Goal: Information Seeking & Learning: Understand process/instructions

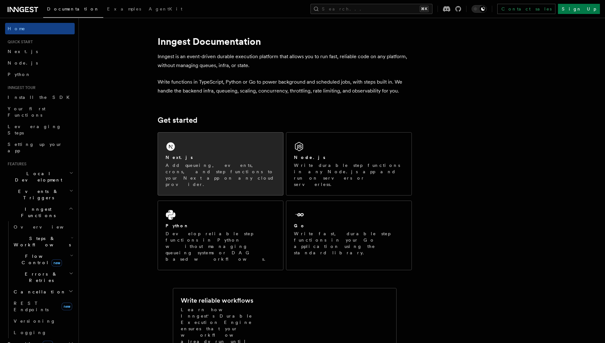
click at [236, 156] on div "Next.js" at bounding box center [221, 157] width 110 height 7
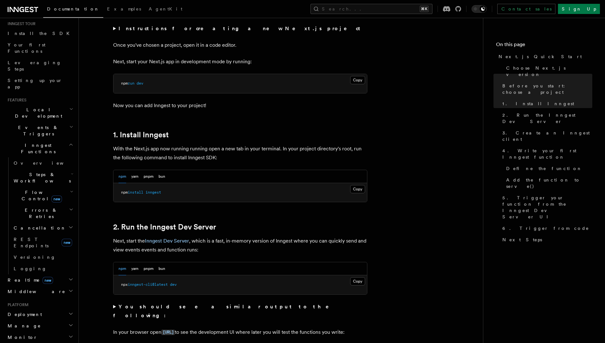
scroll to position [68, 0]
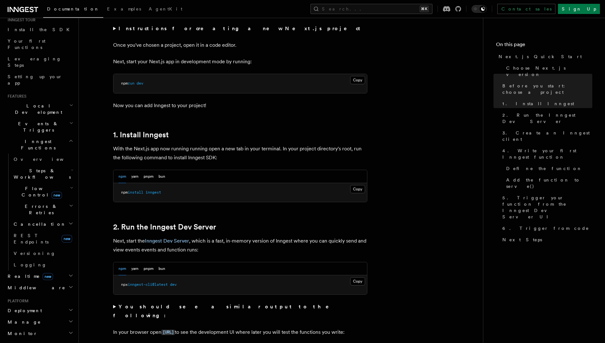
click at [26, 307] on span "Deployment" at bounding box center [23, 310] width 37 height 6
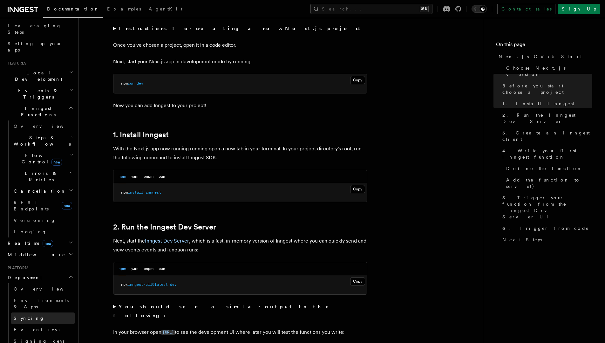
scroll to position [103, 0]
click at [37, 296] on span "Environments & Apps" at bounding box center [41, 301] width 55 height 11
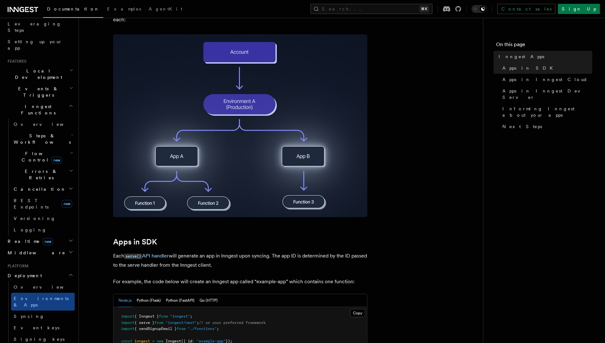
scroll to position [114, 0]
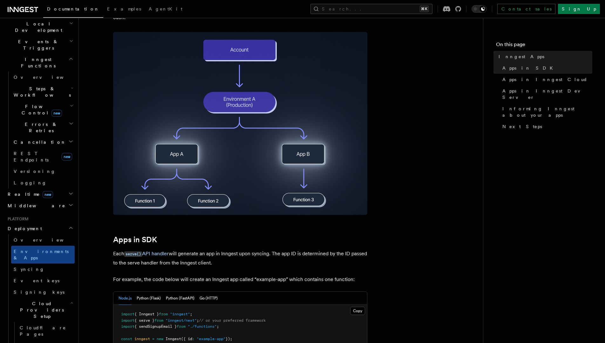
scroll to position [150, 0]
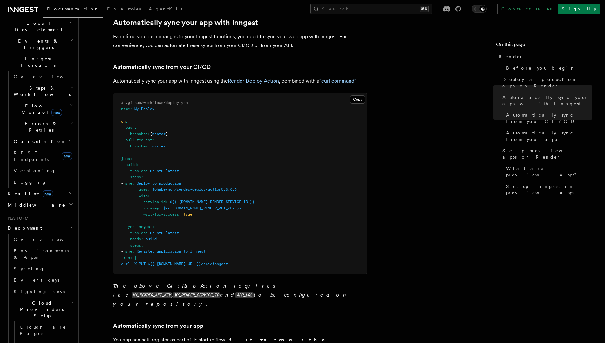
scroll to position [323, 0]
drag, startPoint x: 117, startPoint y: 122, endPoint x: 180, endPoint y: 146, distance: 66.9
click at [180, 146] on pre "# .github/workflows/deploy.yaml name : My Deploy on : push : branches : [ maste…" at bounding box center [240, 184] width 254 height 180
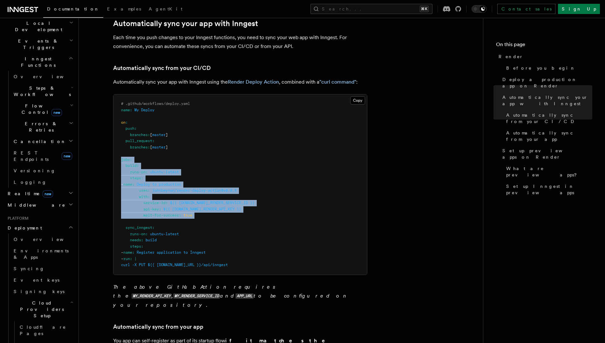
drag, startPoint x: 122, startPoint y: 163, endPoint x: 210, endPoint y: 222, distance: 106.2
click at [210, 222] on pre "# .github/workflows/deploy.yaml name : My Deploy on : push : branches : [ maste…" at bounding box center [240, 184] width 254 height 180
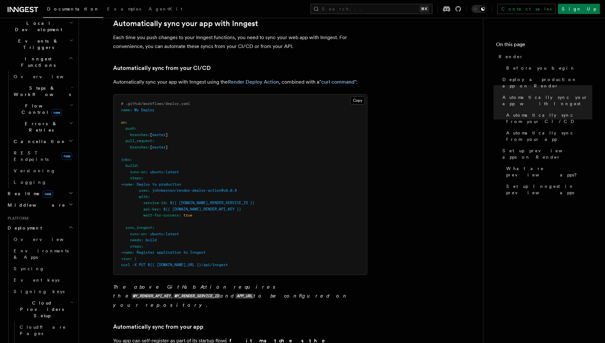
click at [202, 200] on pre "# .github/workflows/deploy.yaml name : My Deploy on : push : branches : [ maste…" at bounding box center [240, 184] width 254 height 180
click at [202, 202] on span "${{ [DOMAIN_NAME]_RENDER_SERVICE_ID }}" at bounding box center [212, 202] width 85 height 4
click at [200, 207] on span "${{ [DOMAIN_NAME]_RENDER_API_KEY }}" at bounding box center [202, 209] width 78 height 4
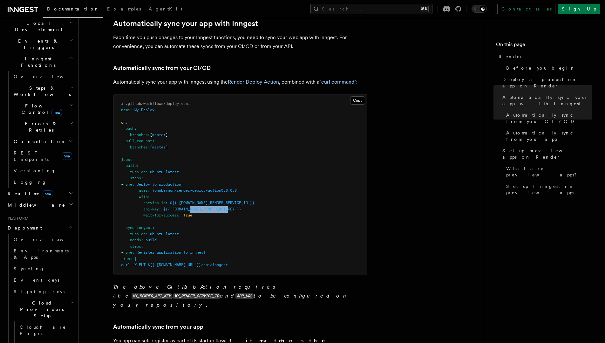
click at [200, 207] on span "${{ [DOMAIN_NAME]_RENDER_API_KEY }}" at bounding box center [202, 209] width 78 height 4
drag, startPoint x: 152, startPoint y: 184, endPoint x: 260, endPoint y: 192, distance: 109.0
click at [260, 192] on pre "# .github/workflows/deploy.yaml name : My Deploy on : push : branches : [ maste…" at bounding box center [240, 184] width 254 height 180
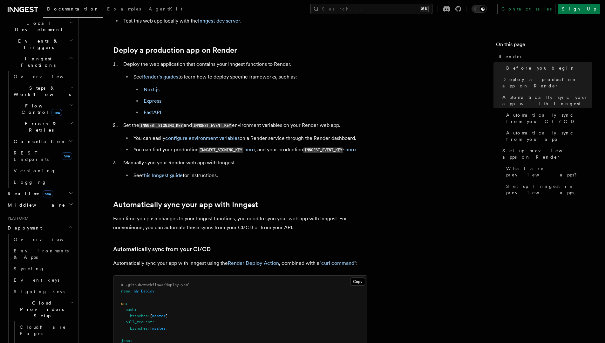
scroll to position [142, 0]
click at [154, 92] on link "Next.js" at bounding box center [152, 90] width 16 height 6
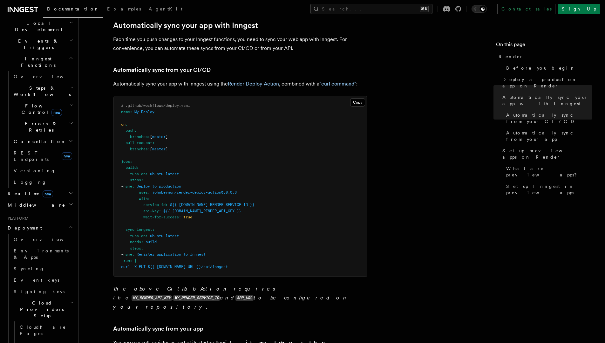
scroll to position [321, 0]
click at [241, 85] on link "Render Deploy Action" at bounding box center [253, 84] width 51 height 6
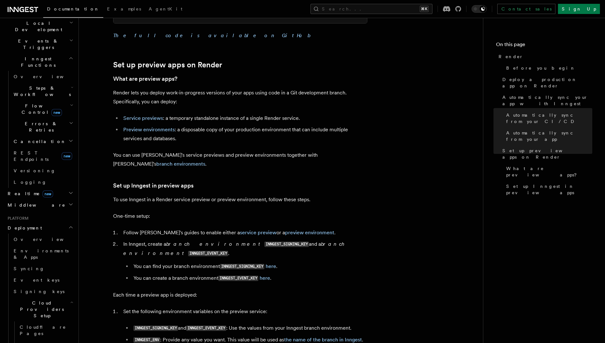
scroll to position [995, 0]
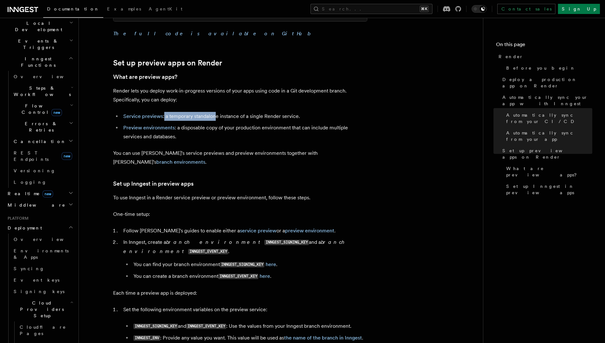
drag, startPoint x: 164, startPoint y: 97, endPoint x: 215, endPoint y: 101, distance: 51.3
click at [215, 112] on li "Service previews : a temporary standalone instance of a single Render service." at bounding box center [244, 116] width 246 height 9
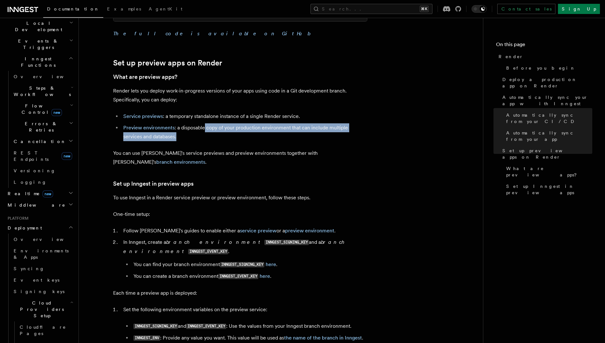
drag, startPoint x: 204, startPoint y: 106, endPoint x: 219, endPoint y: 116, distance: 17.8
click at [219, 123] on li "Preview environments : a disposable copy of your production environment that ca…" at bounding box center [244, 132] width 246 height 18
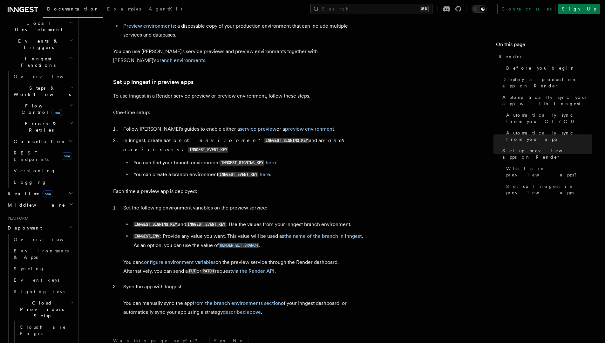
scroll to position [1096, 0]
drag, startPoint x: 112, startPoint y: 67, endPoint x: 239, endPoint y: 71, distance: 126.5
click at [239, 92] on p "To use Inngest in a Render service preview or preview environment, follow these…" at bounding box center [240, 96] width 254 height 9
drag, startPoint x: 125, startPoint y: 101, endPoint x: 208, endPoint y: 102, distance: 83.3
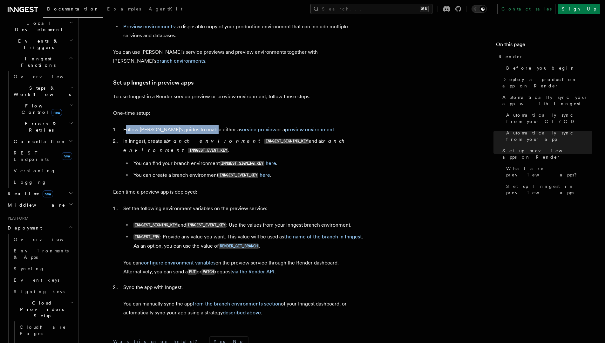
click at [208, 125] on li "Follow [PERSON_NAME]'s guides to enable either a service preview or a preview e…" at bounding box center [244, 129] width 246 height 9
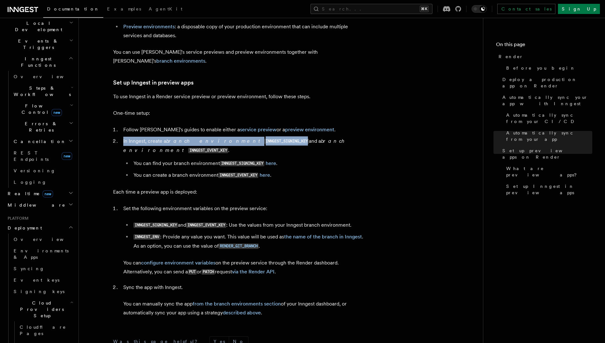
drag, startPoint x: 121, startPoint y: 114, endPoint x: 257, endPoint y: 115, distance: 136.3
click at [257, 137] on li "In Inngest, create a branch environment INNGEST_SIGNING_KEY and a branch enviro…" at bounding box center [244, 158] width 246 height 43
click at [264, 139] on code "INNGEST_SIGNING_KEY" at bounding box center [286, 141] width 44 height 5
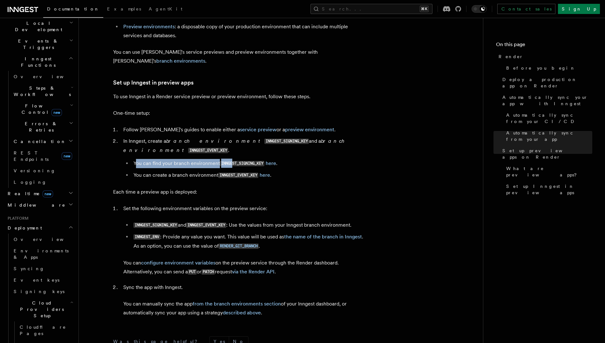
drag, startPoint x: 137, startPoint y: 125, endPoint x: 234, endPoint y: 127, distance: 96.6
click at [233, 159] on li "You can find your branch environment INNGEST_SIGNING_KEY here ." at bounding box center [250, 163] width 236 height 9
click at [234, 161] on code "INNGEST_SIGNING_KEY" at bounding box center [242, 163] width 44 height 5
click at [232, 161] on code "INNGEST_SIGNING_KEY" at bounding box center [242, 163] width 44 height 5
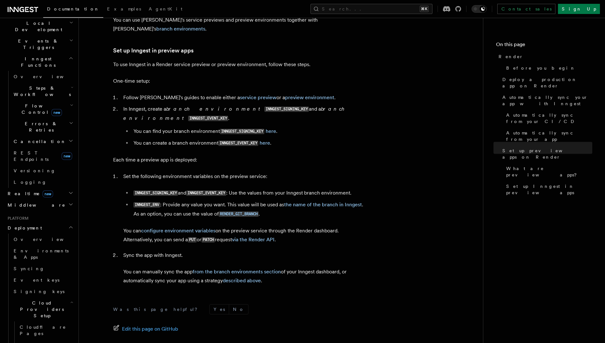
scroll to position [1129, 0]
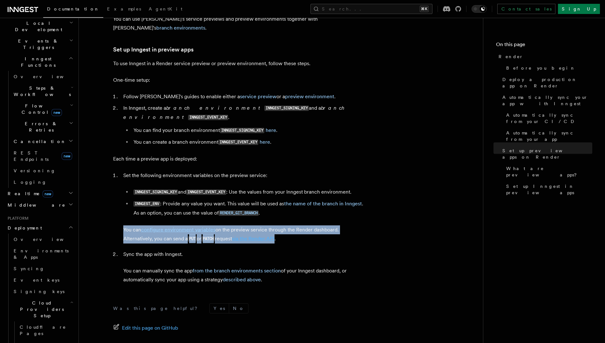
drag, startPoint x: 123, startPoint y: 190, endPoint x: 280, endPoint y: 202, distance: 157.7
click at [280, 202] on li "Set the following environment variables on the preview service: INNGEST_SIGNING…" at bounding box center [244, 207] width 246 height 72
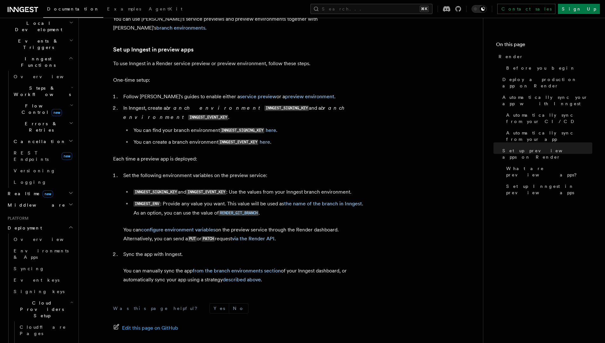
click at [292, 225] on p "You can configure environment variables on the preview service through the Rend…" at bounding box center [245, 234] width 244 height 18
drag, startPoint x: 158, startPoint y: 204, endPoint x: 220, endPoint y: 202, distance: 62.0
click at [220, 225] on p "You can configure environment variables on the preview service through the Rend…" at bounding box center [245, 234] width 244 height 18
drag, startPoint x: 234, startPoint y: 202, endPoint x: 173, endPoint y: 201, distance: 60.7
click at [174, 225] on p "You can configure environment variables on the preview service through the Rend…" at bounding box center [245, 234] width 244 height 18
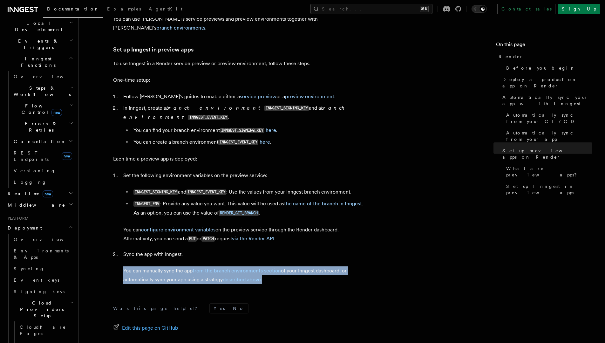
drag, startPoint x: 123, startPoint y: 233, endPoint x: 283, endPoint y: 242, distance: 159.8
click at [283, 266] on p "You can manually sync the app from the branch environments section of your Inng…" at bounding box center [245, 275] width 244 height 18
drag, startPoint x: 286, startPoint y: 242, endPoint x: 122, endPoint y: 232, distance: 164.9
click at [122, 250] on li "Sync the app with Inngest. You can manually sync the app from the branch enviro…" at bounding box center [244, 267] width 246 height 34
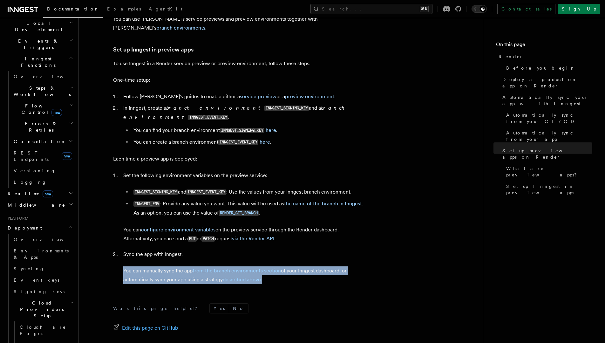
click at [122, 250] on li "Sync the app with Inngest. You can manually sync the app from the branch enviro…" at bounding box center [244, 267] width 246 height 34
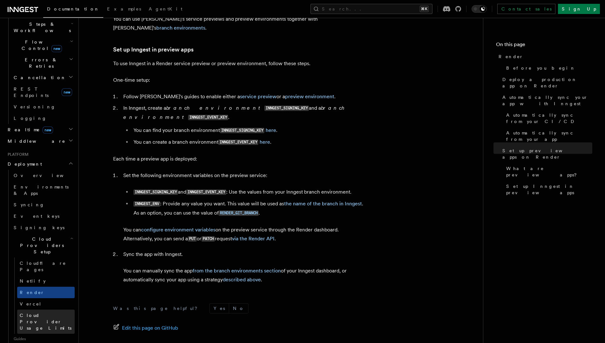
scroll to position [221, 0]
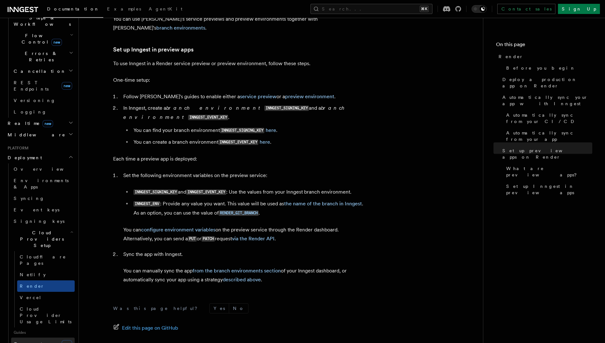
click at [40, 337] on link "Connect new" at bounding box center [43, 343] width 64 height 13
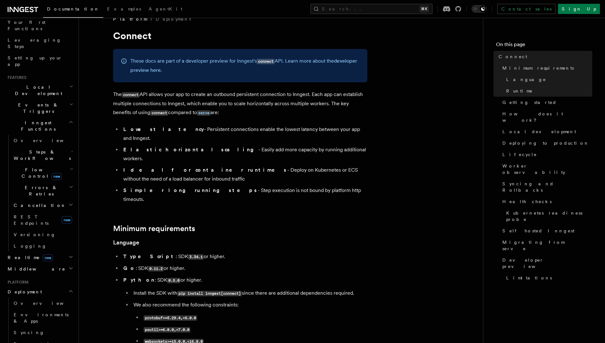
scroll to position [85, 0]
click at [30, 267] on span "Middleware" at bounding box center [35, 270] width 60 height 6
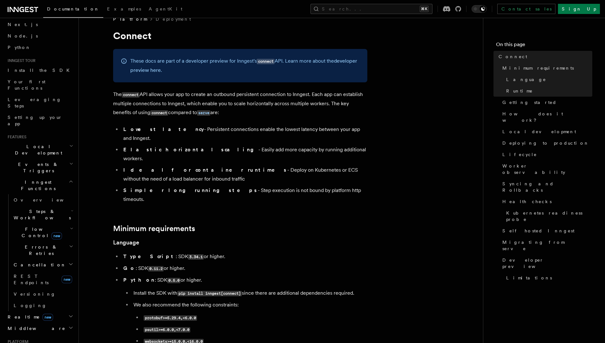
scroll to position [0, 0]
